Goal: Task Accomplishment & Management: Complete application form

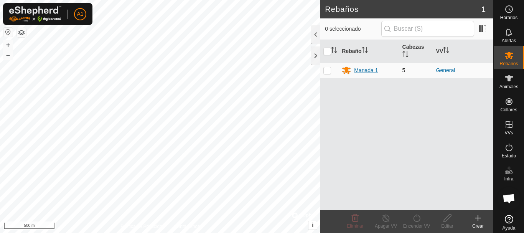
click at [367, 71] on div "Manada 1" at bounding box center [366, 70] width 24 height 8
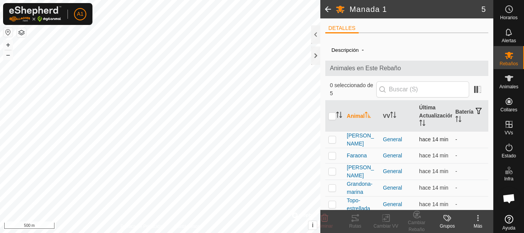
click at [331, 141] on p-checkbox at bounding box center [333, 139] width 8 height 6
checkbox input "true"
click at [356, 218] on icon at bounding box center [355, 218] width 7 height 6
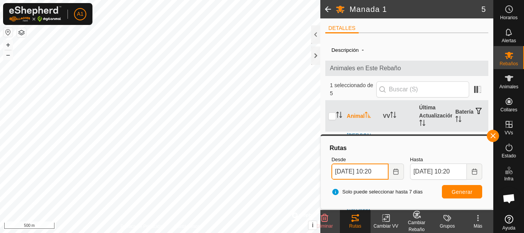
click at [342, 172] on input "[DATE] 10:20" at bounding box center [360, 172] width 57 height 16
type input "[DATE] 10:20"
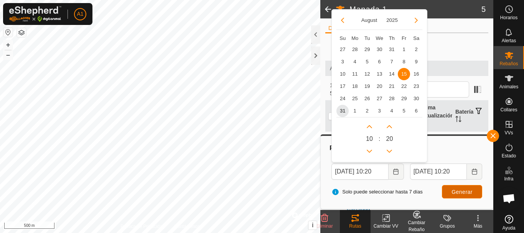
click at [457, 194] on span "Generar" at bounding box center [462, 192] width 21 height 6
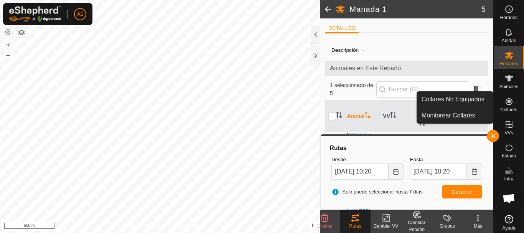
click at [508, 102] on icon at bounding box center [509, 101] width 7 height 7
click at [470, 97] on link "Collares No Equipados" at bounding box center [455, 99] width 76 height 15
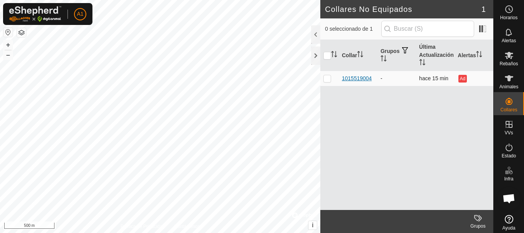
click at [356, 78] on div "1015519004" at bounding box center [357, 78] width 30 height 8
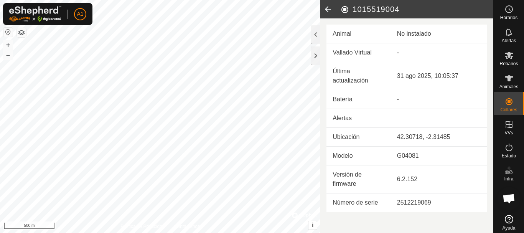
click at [328, 13] on icon at bounding box center [328, 9] width 15 height 18
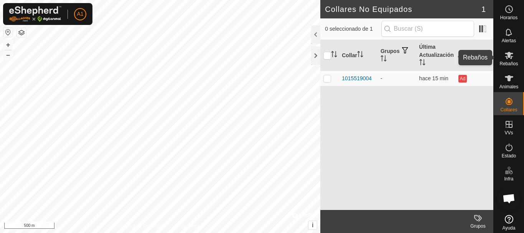
click at [509, 58] on icon at bounding box center [509, 55] width 8 height 7
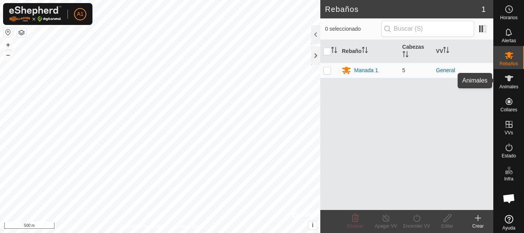
click at [506, 76] on icon at bounding box center [509, 78] width 8 height 6
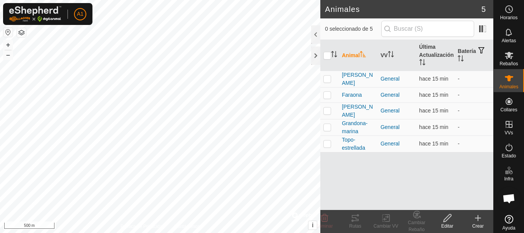
click at [478, 218] on icon at bounding box center [478, 218] width 5 height 0
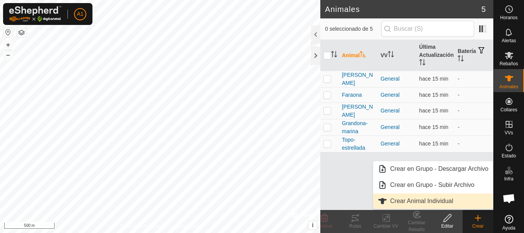
click at [440, 200] on link "Crear Animal Individual" at bounding box center [434, 201] width 120 height 15
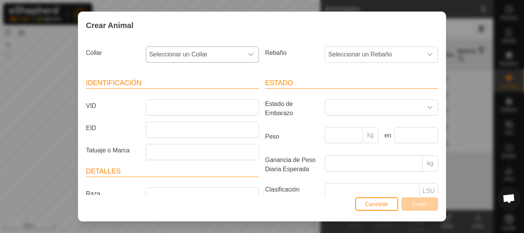
click at [243, 56] on div "dropdown trigger" at bounding box center [250, 54] width 15 height 15
click at [207, 109] on li "1015519004" at bounding box center [202, 110] width 111 height 15
click at [385, 53] on span "Seleccionar un Rebaño" at bounding box center [374, 54] width 97 height 15
click li "Manada 1"
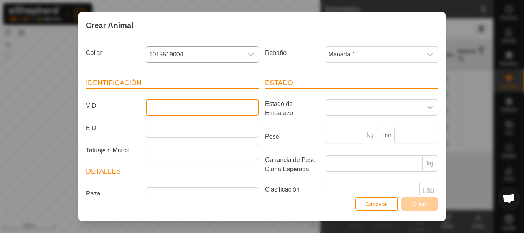
click at [187, 105] on input "VID" at bounding box center [202, 107] width 113 height 16
type input "[PERSON_NAME]"
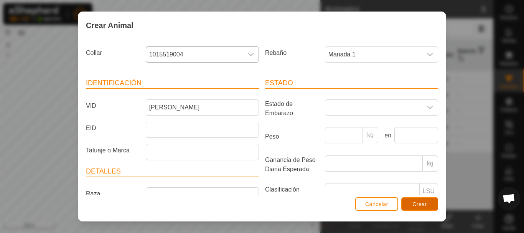
click at [421, 204] on span "Crear" at bounding box center [420, 204] width 15 height 6
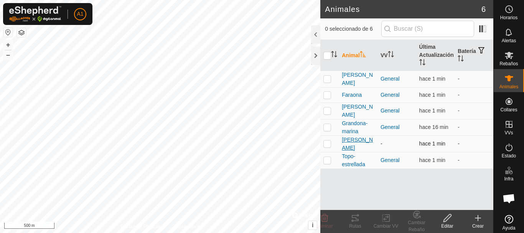
click at [346, 143] on span "[PERSON_NAME]" at bounding box center [358, 144] width 33 height 16
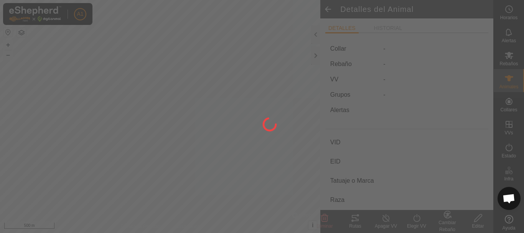
type input "[PERSON_NAME]"
type input "-"
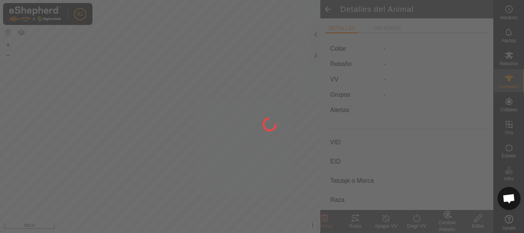
type input "0 kg"
type input "-"
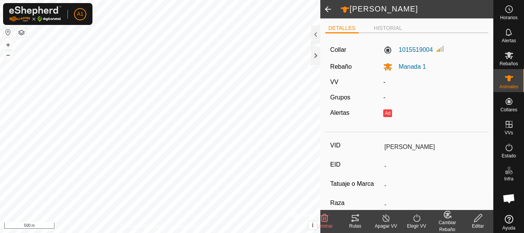
click at [420, 220] on icon at bounding box center [417, 217] width 10 height 9
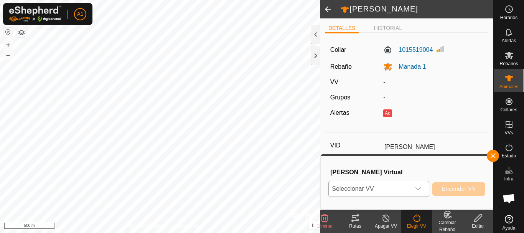
click at [418, 192] on icon "dropdown trigger" at bounding box center [418, 189] width 6 height 6
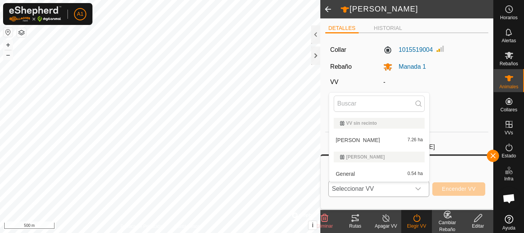
click at [405, 172] on li "General 0.54 ha" at bounding box center [379, 173] width 100 height 15
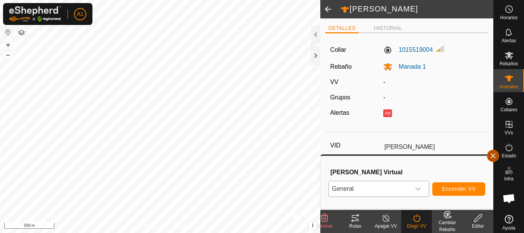
click at [494, 156] on button "button" at bounding box center [493, 156] width 12 height 12
